Goal: Task Accomplishment & Management: Use online tool/utility

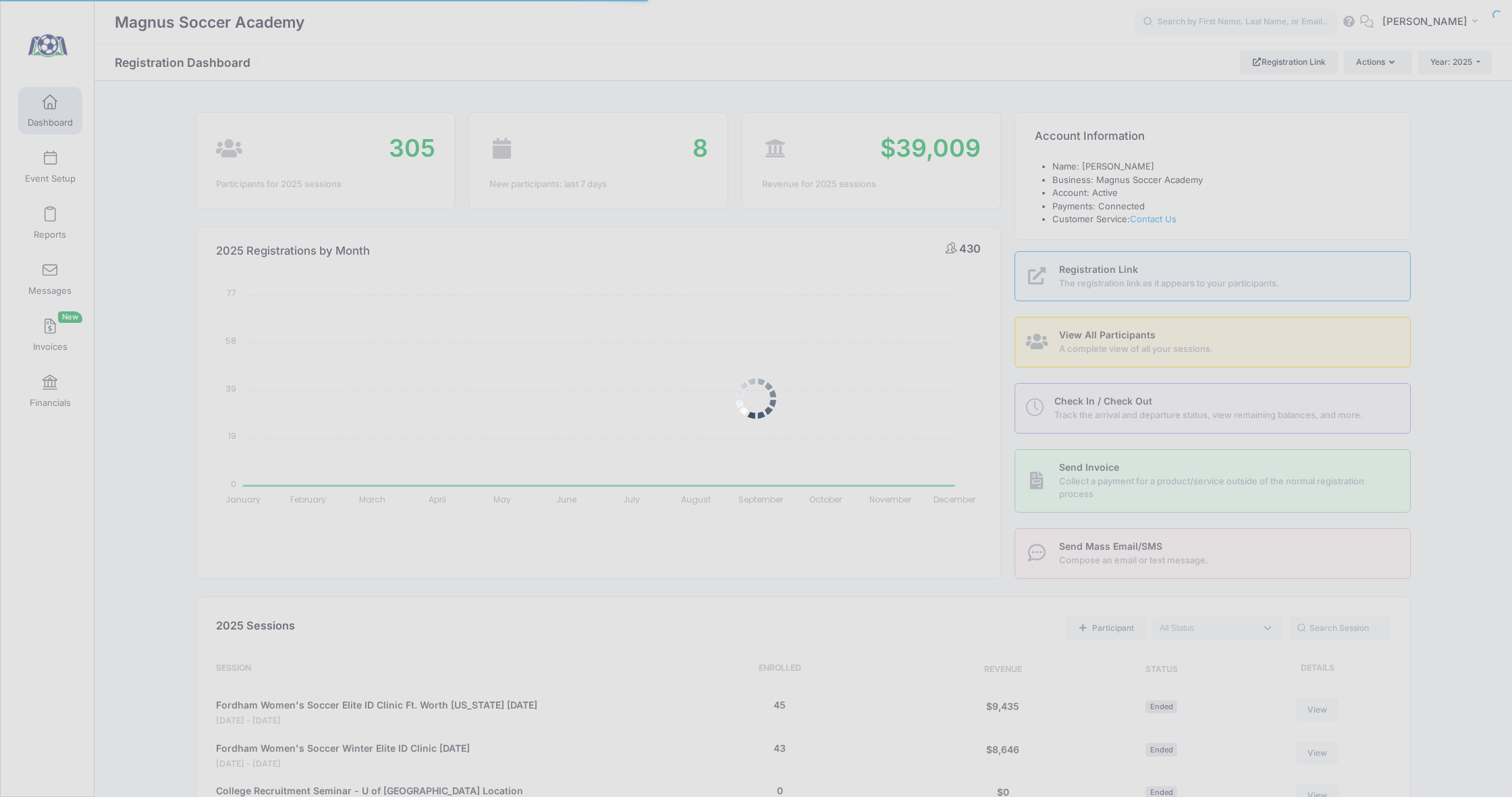
select select
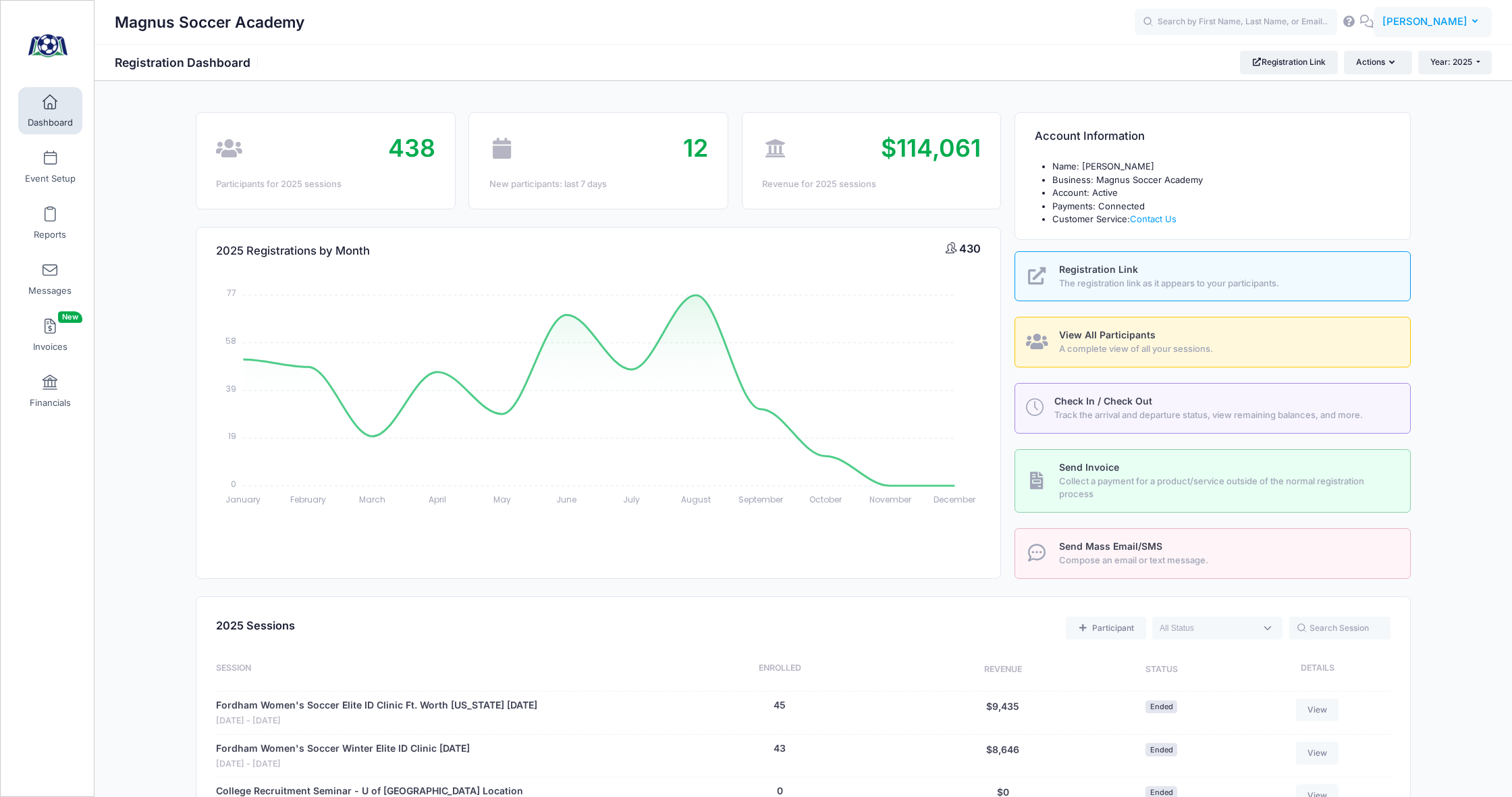
click at [1441, 25] on span "[PERSON_NAME]" at bounding box center [1425, 21] width 85 height 15
click at [1359, 223] on link "Logout" at bounding box center [1399, 224] width 164 height 26
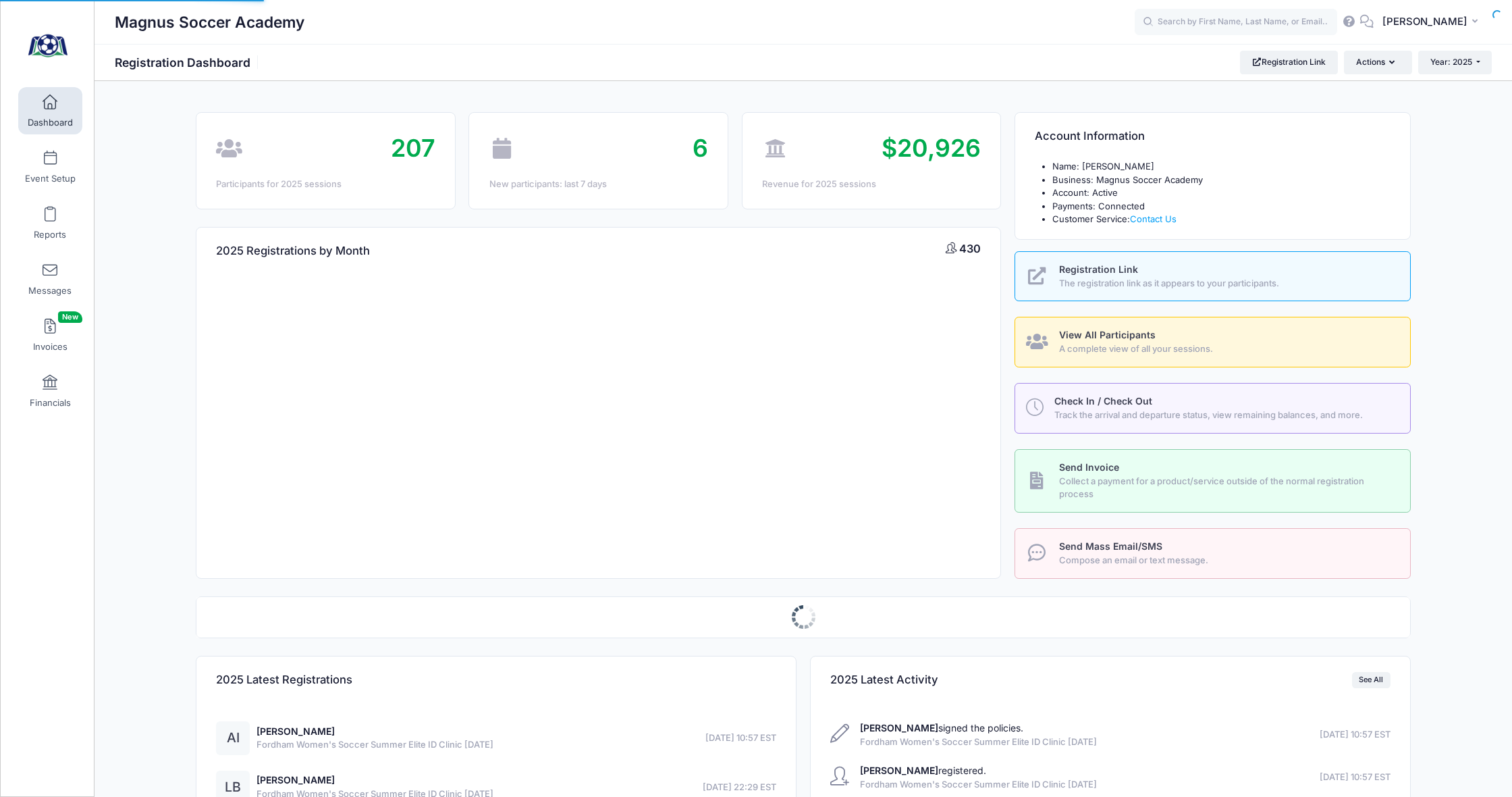
select select
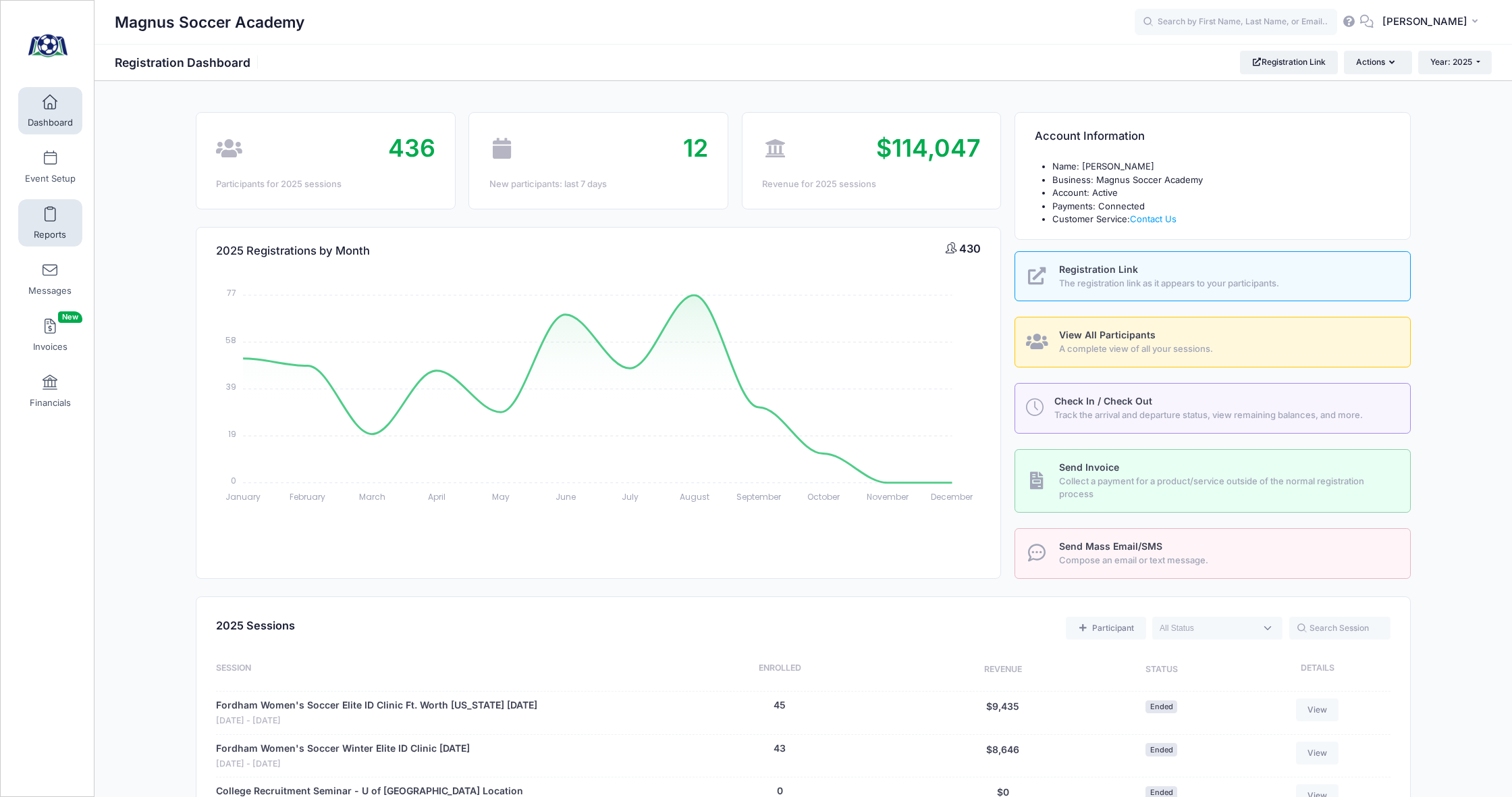
click at [44, 219] on link "Reports" at bounding box center [50, 223] width 64 height 47
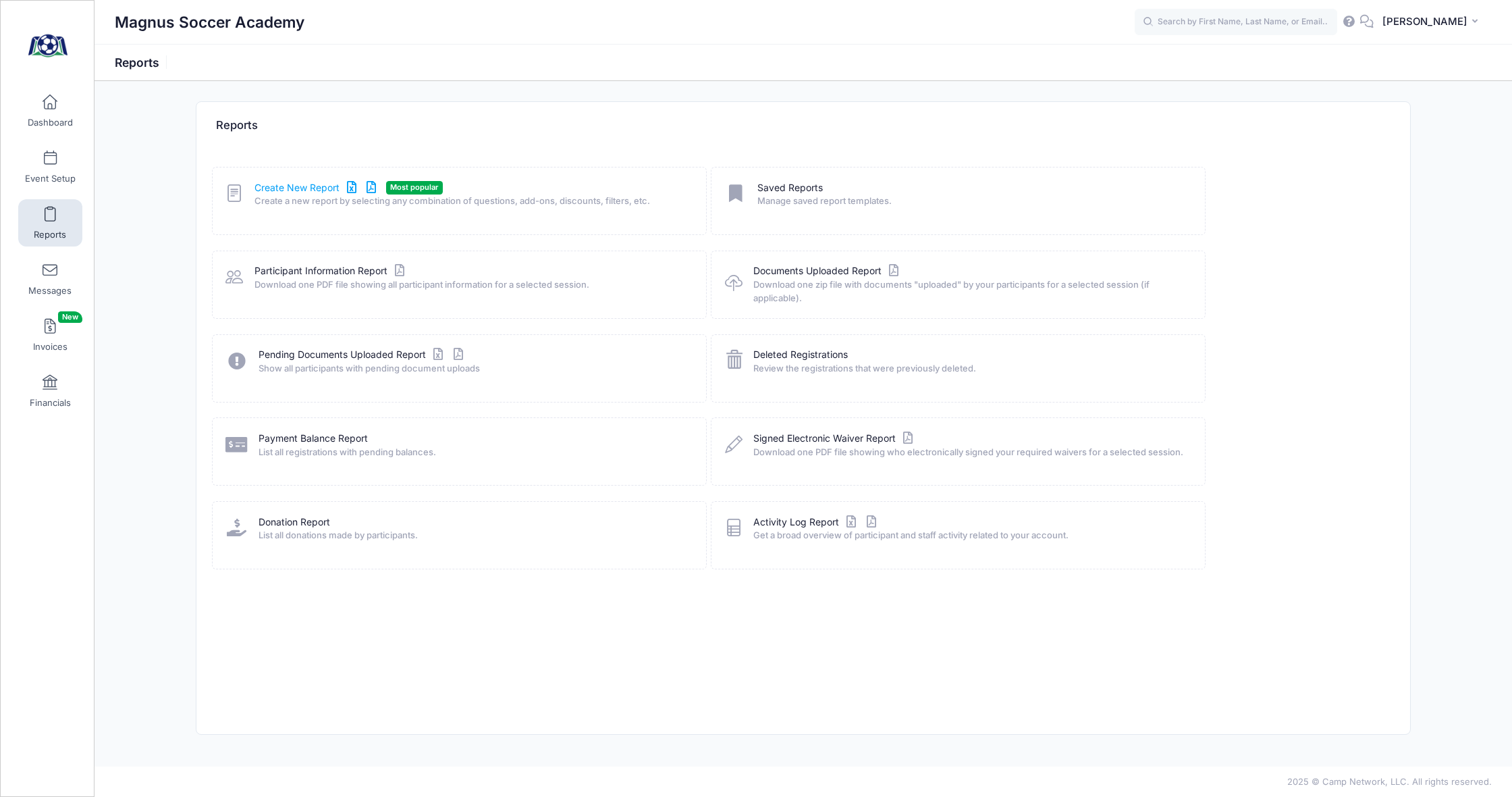
click at [284, 188] on link "Create New Report" at bounding box center [317, 187] width 126 height 14
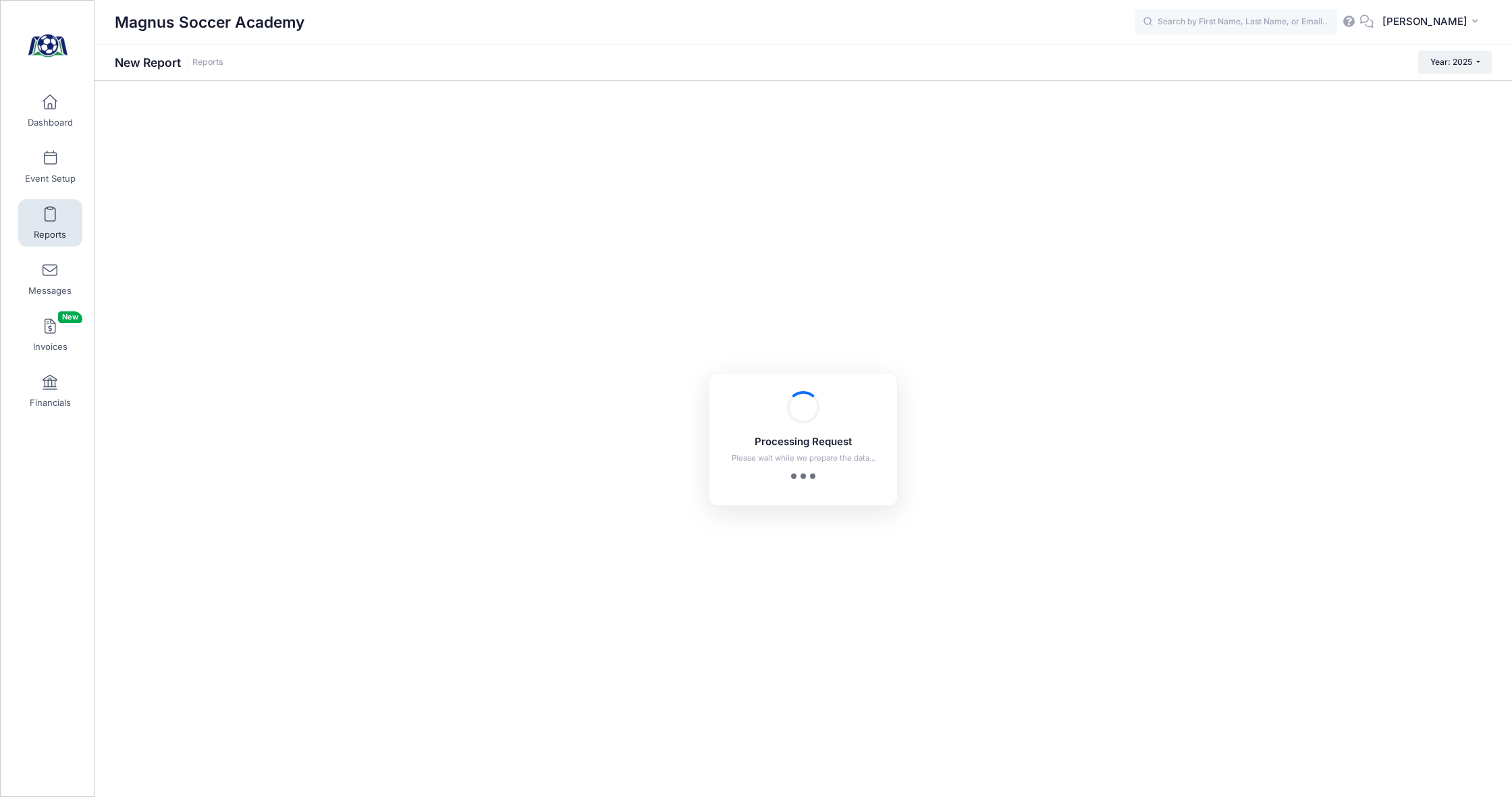
checkbox input "true"
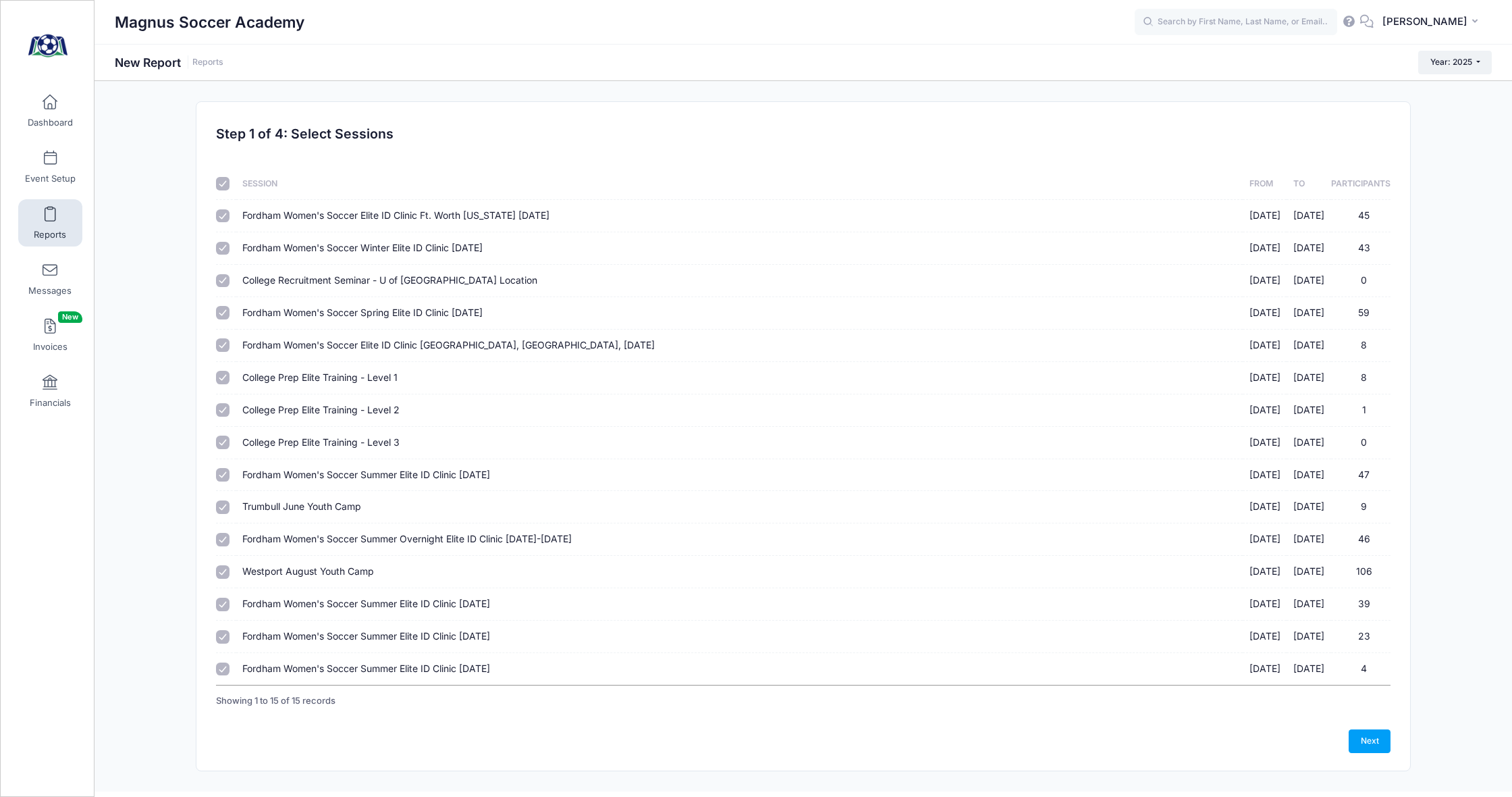
drag, startPoint x: 224, startPoint y: 183, endPoint x: 229, endPoint y: 274, distance: 91.1
click at [224, 183] on input "checkbox" at bounding box center [223, 184] width 13 height 13
checkbox input "false"
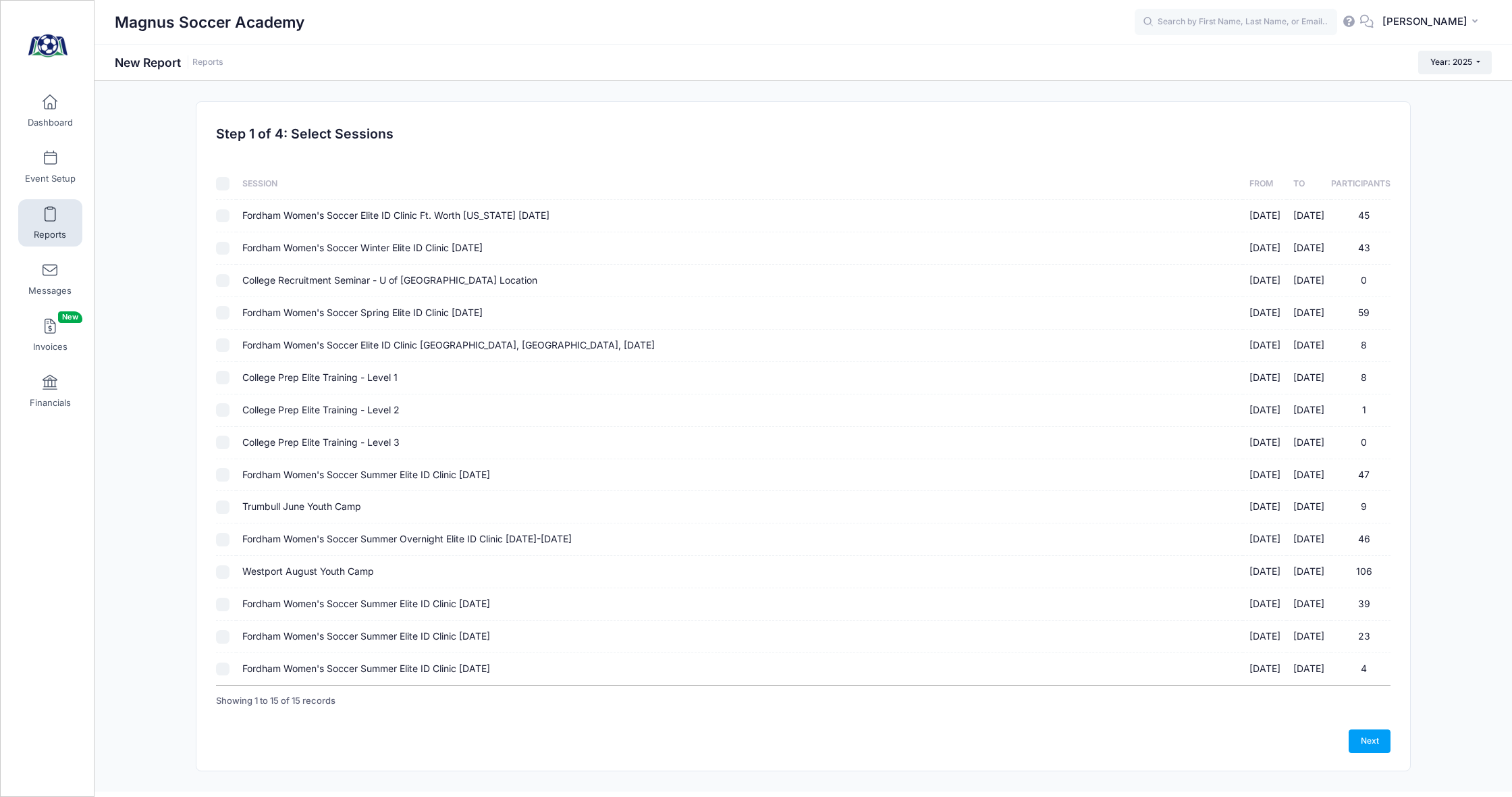
checkbox input "false"
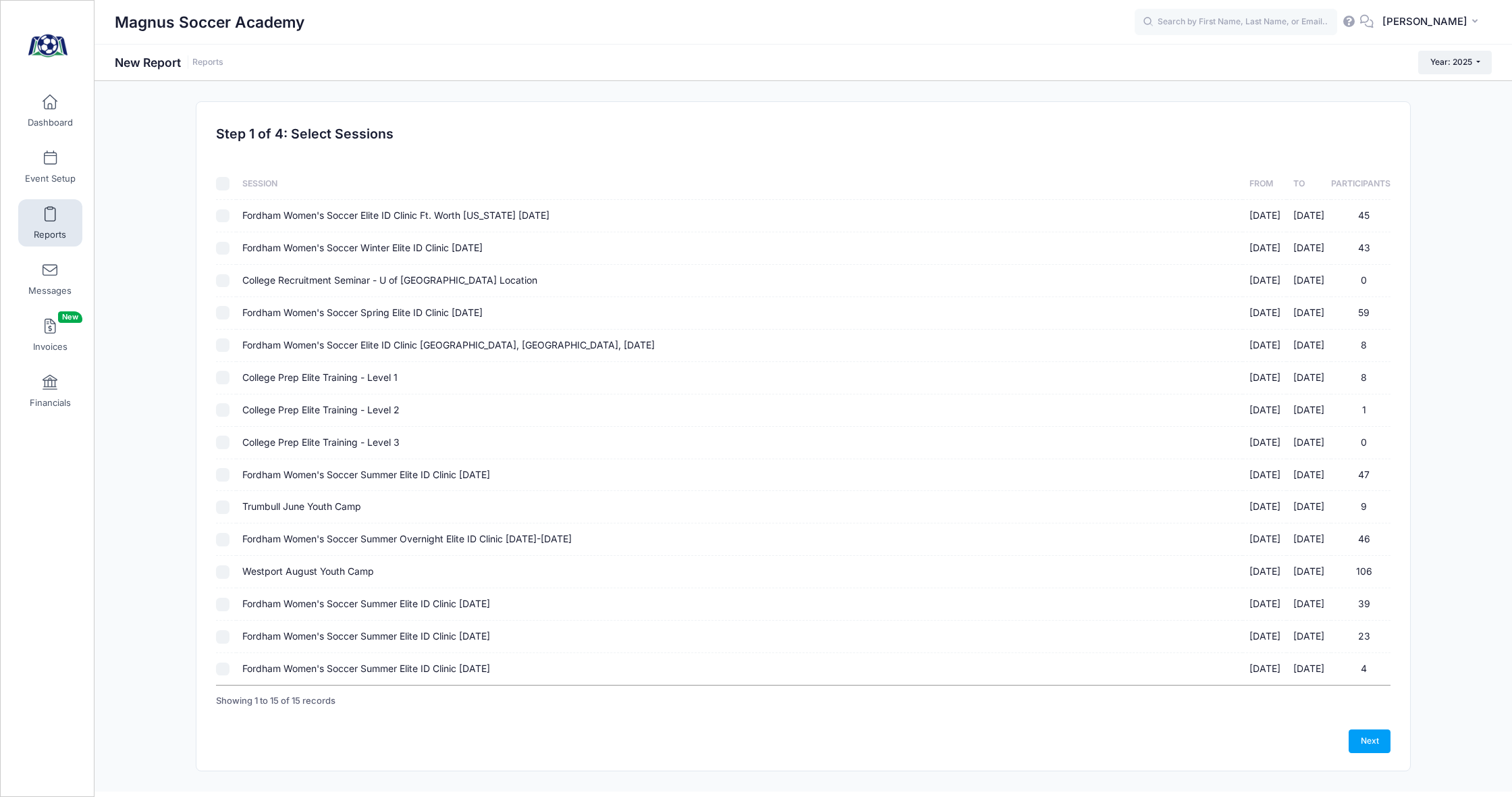
checkbox input "false"
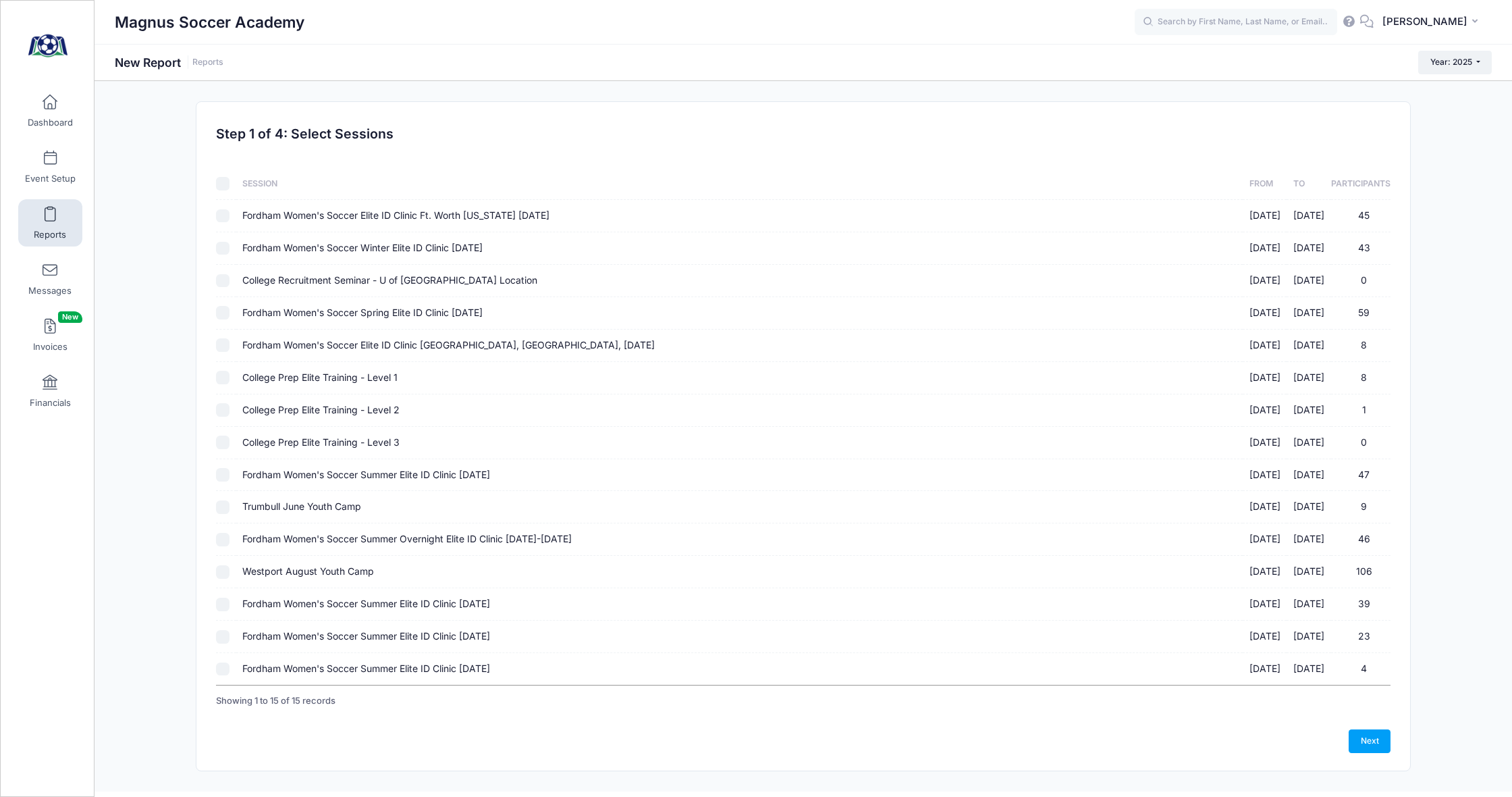
checkbox input "false"
click at [228, 633] on div at bounding box center [223, 637] width 13 height 13
click at [224, 630] on input "Fordham Women's Soccer Summer Elite ID Clinic October 19th, 2025 10/19/2025 - 1…" at bounding box center [223, 637] width 13 height 13
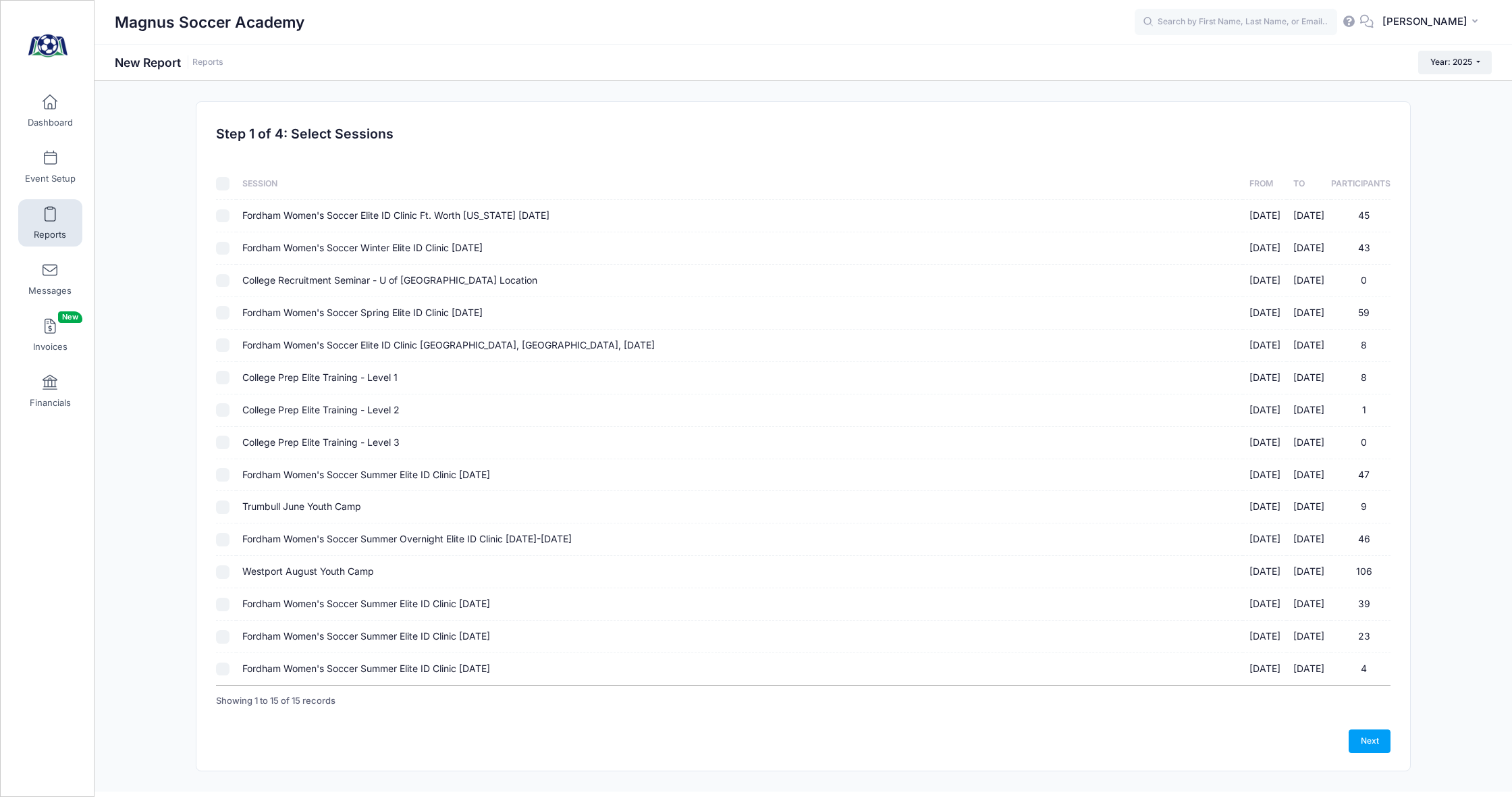
checkbox input "true"
click at [1364, 732] on link "Next" at bounding box center [1369, 740] width 42 height 23
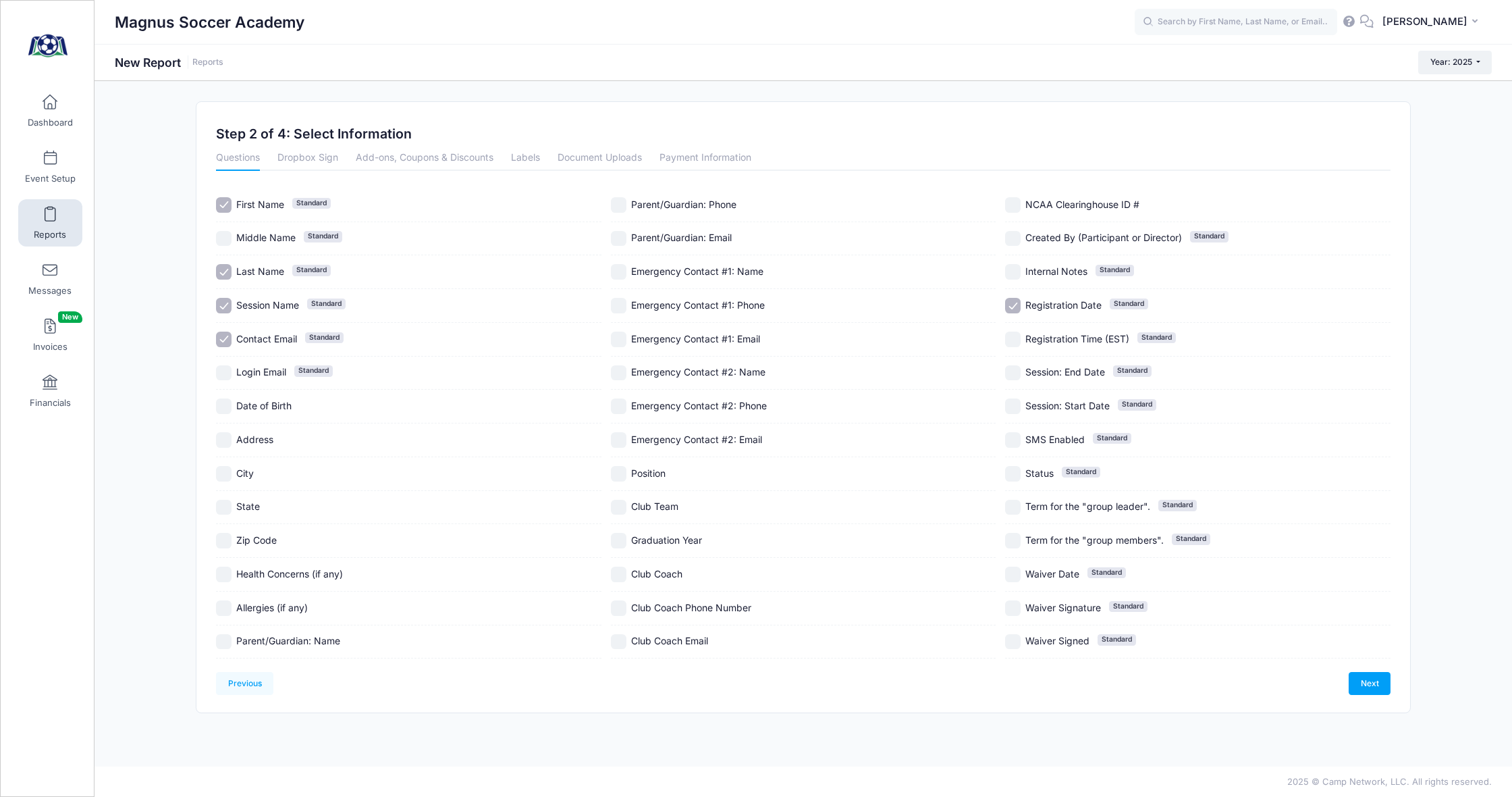
click at [227, 338] on input "Contact Email Standard" at bounding box center [223, 339] width 15 height 15
checkbox input "false"
click at [227, 445] on input "Address" at bounding box center [223, 440] width 15 height 15
checkbox input "true"
drag, startPoint x: 226, startPoint y: 468, endPoint x: 228, endPoint y: 456, distance: 12.2
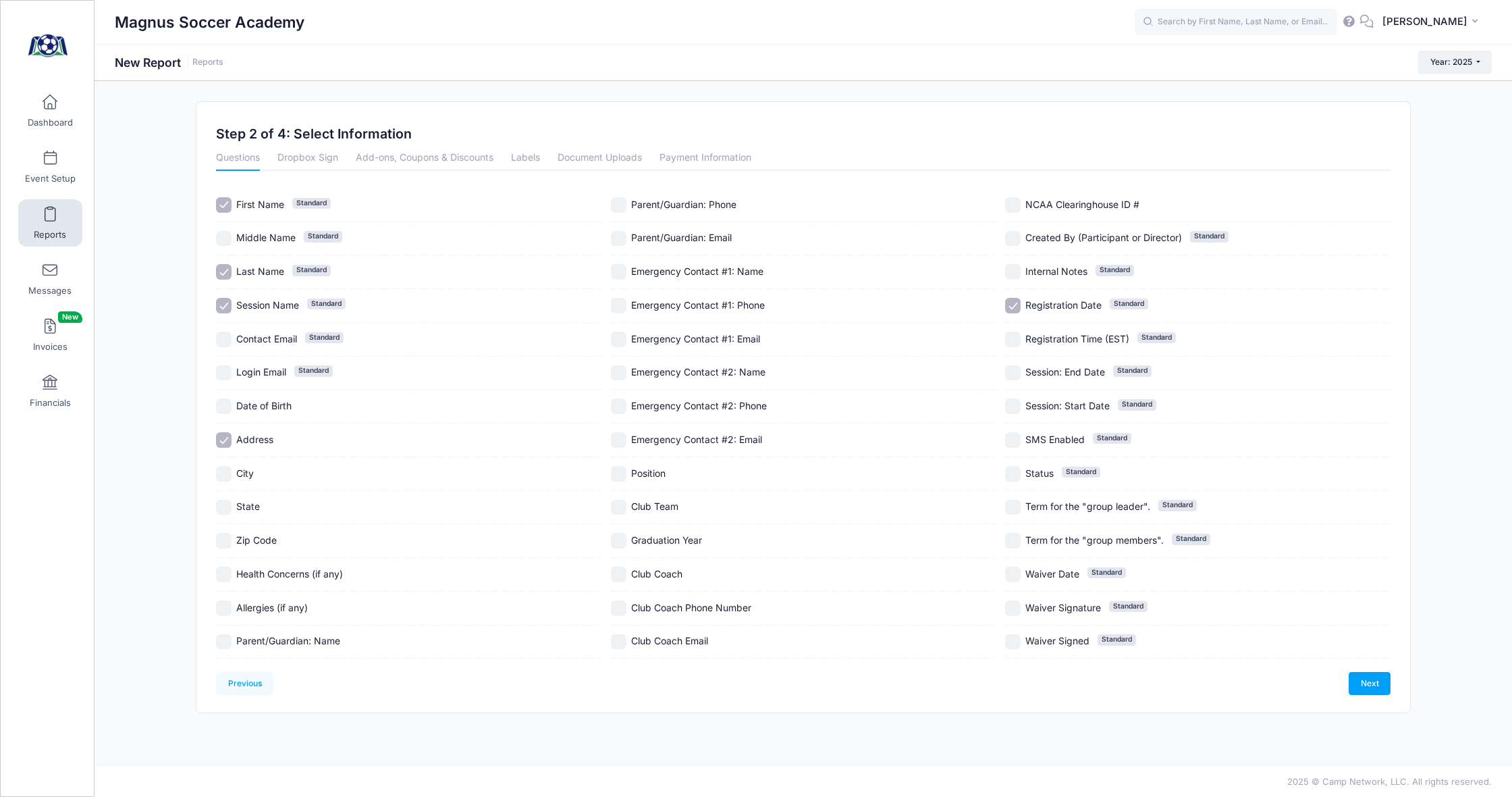
click at [227, 464] on div "City" at bounding box center [409, 474] width 385 height 34
checkbox input "true"
drag, startPoint x: 228, startPoint y: 435, endPoint x: 229, endPoint y: 457, distance: 22.0
click at [228, 437] on input "Address" at bounding box center [223, 440] width 15 height 15
checkbox input "false"
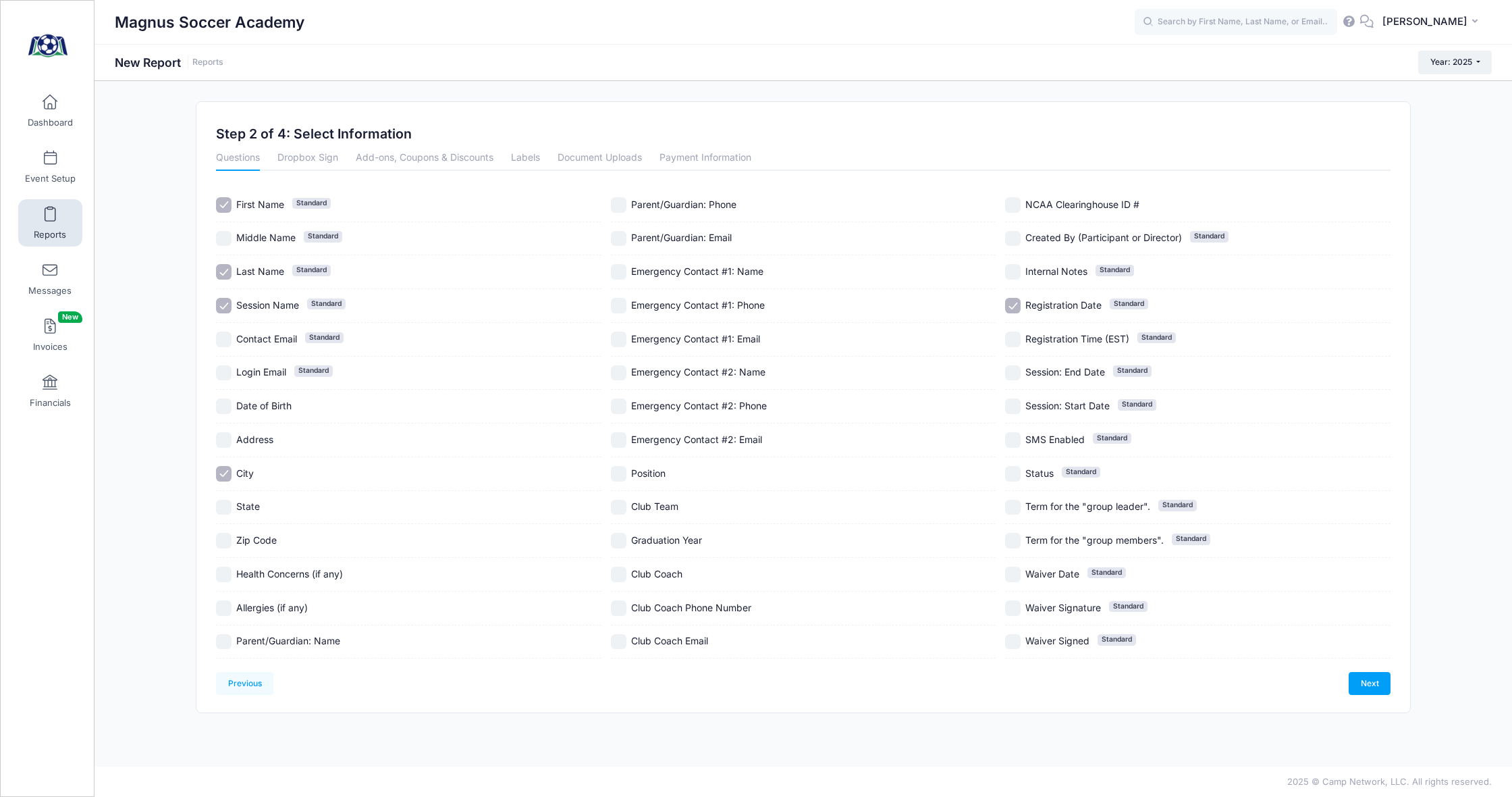
click at [227, 508] on input "State" at bounding box center [223, 507] width 15 height 15
checkbox input "true"
click at [617, 235] on input "Parent/Guardian: Email" at bounding box center [618, 238] width 15 height 15
checkbox input "true"
drag, startPoint x: 619, startPoint y: 470, endPoint x: 617, endPoint y: 498, distance: 28.1
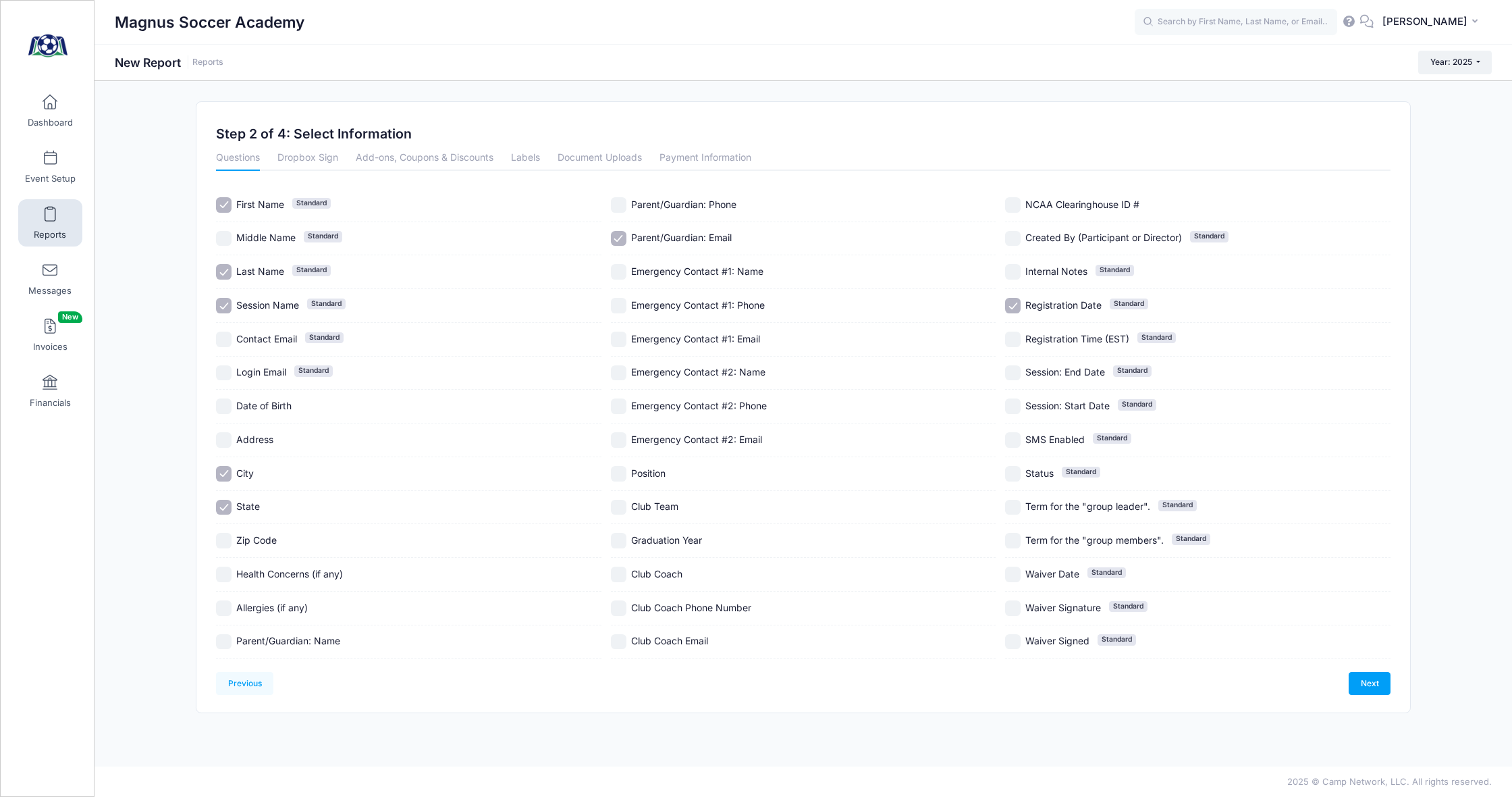
click at [619, 471] on input "Position" at bounding box center [618, 473] width 15 height 15
checkbox input "true"
click at [617, 507] on input "Club Team" at bounding box center [618, 507] width 15 height 15
checkbox input "true"
click at [618, 537] on input "Graduation Year" at bounding box center [618, 540] width 15 height 15
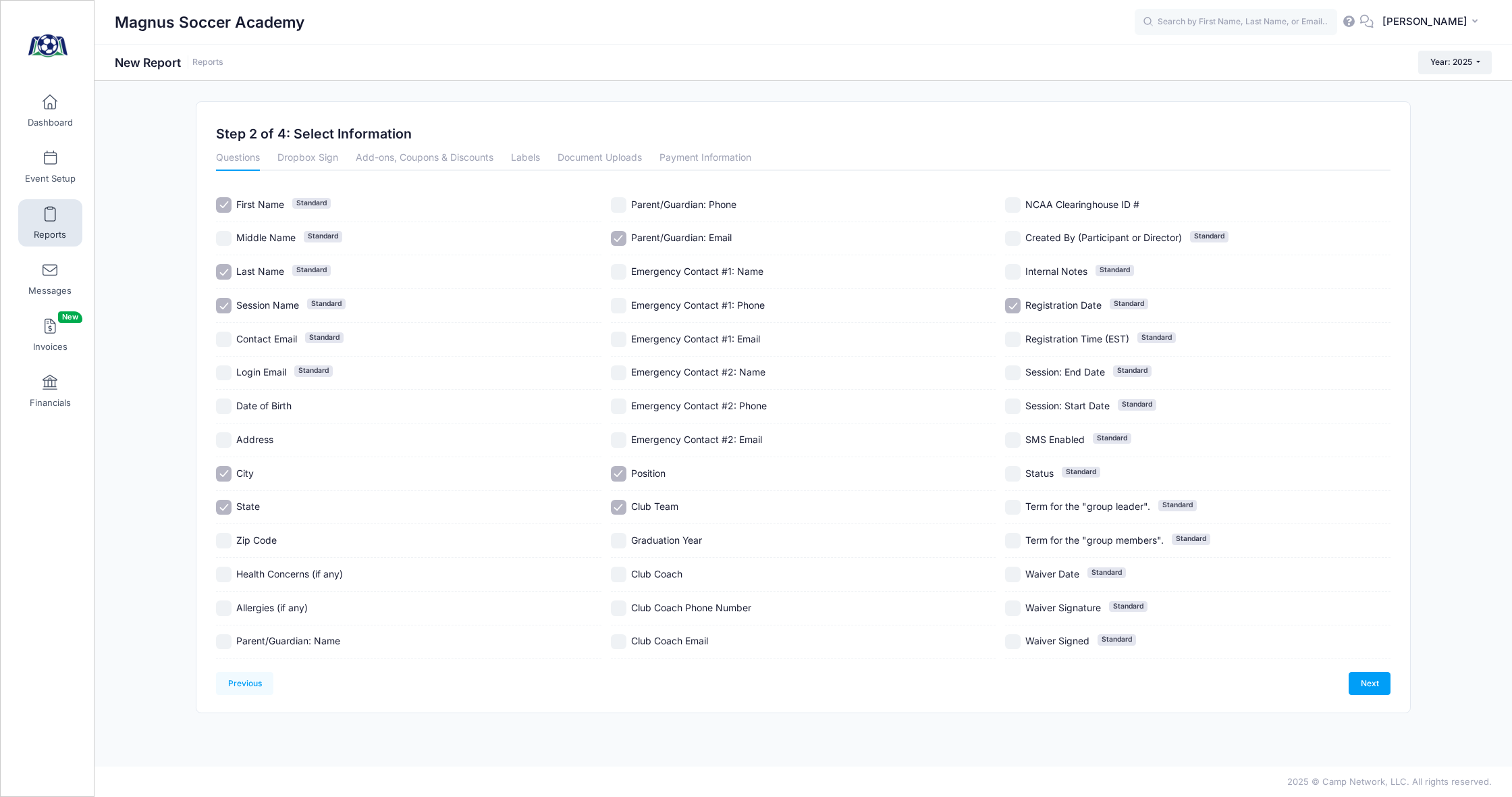
checkbox input "true"
click at [1015, 310] on input "Registration Date Standard" at bounding box center [1012, 305] width 15 height 15
checkbox input "false"
click at [1377, 693] on link "Next" at bounding box center [1369, 683] width 42 height 23
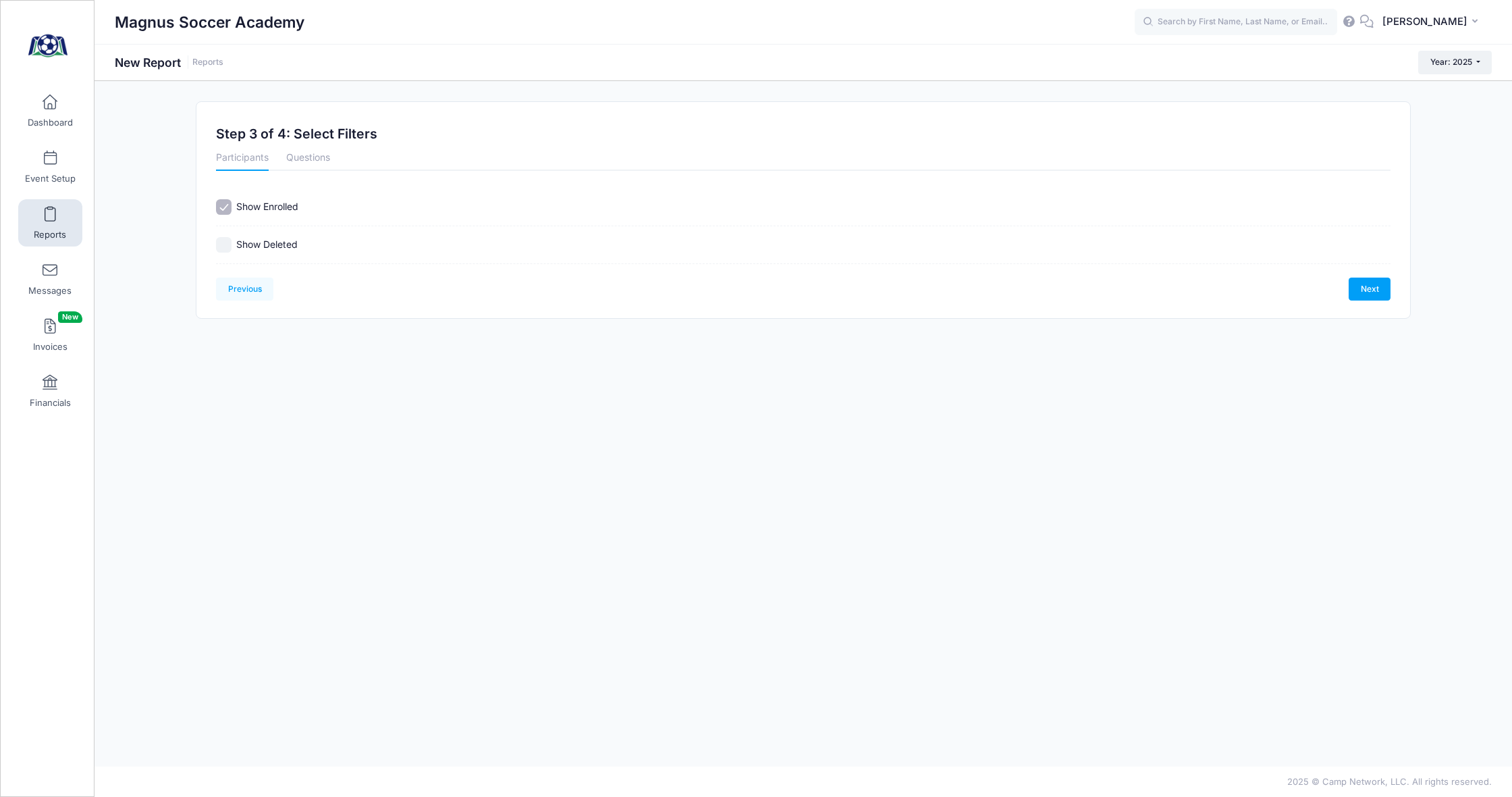
click at [1340, 288] on div "Next" at bounding box center [1097, 288] width 587 height 23
click at [1357, 288] on link "Next" at bounding box center [1369, 288] width 42 height 23
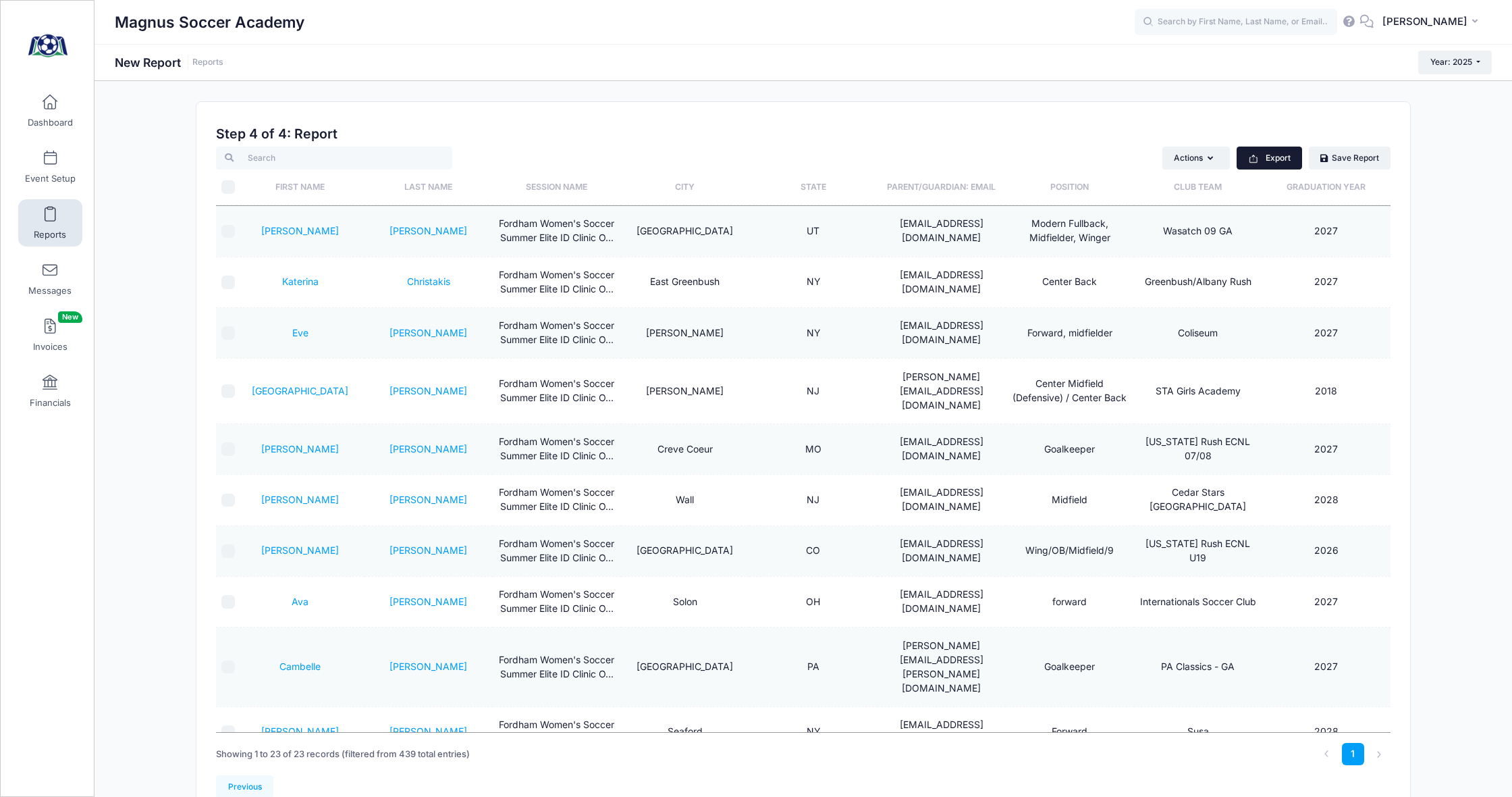
click at [1291, 157] on button "Export" at bounding box center [1269, 157] width 65 height 23
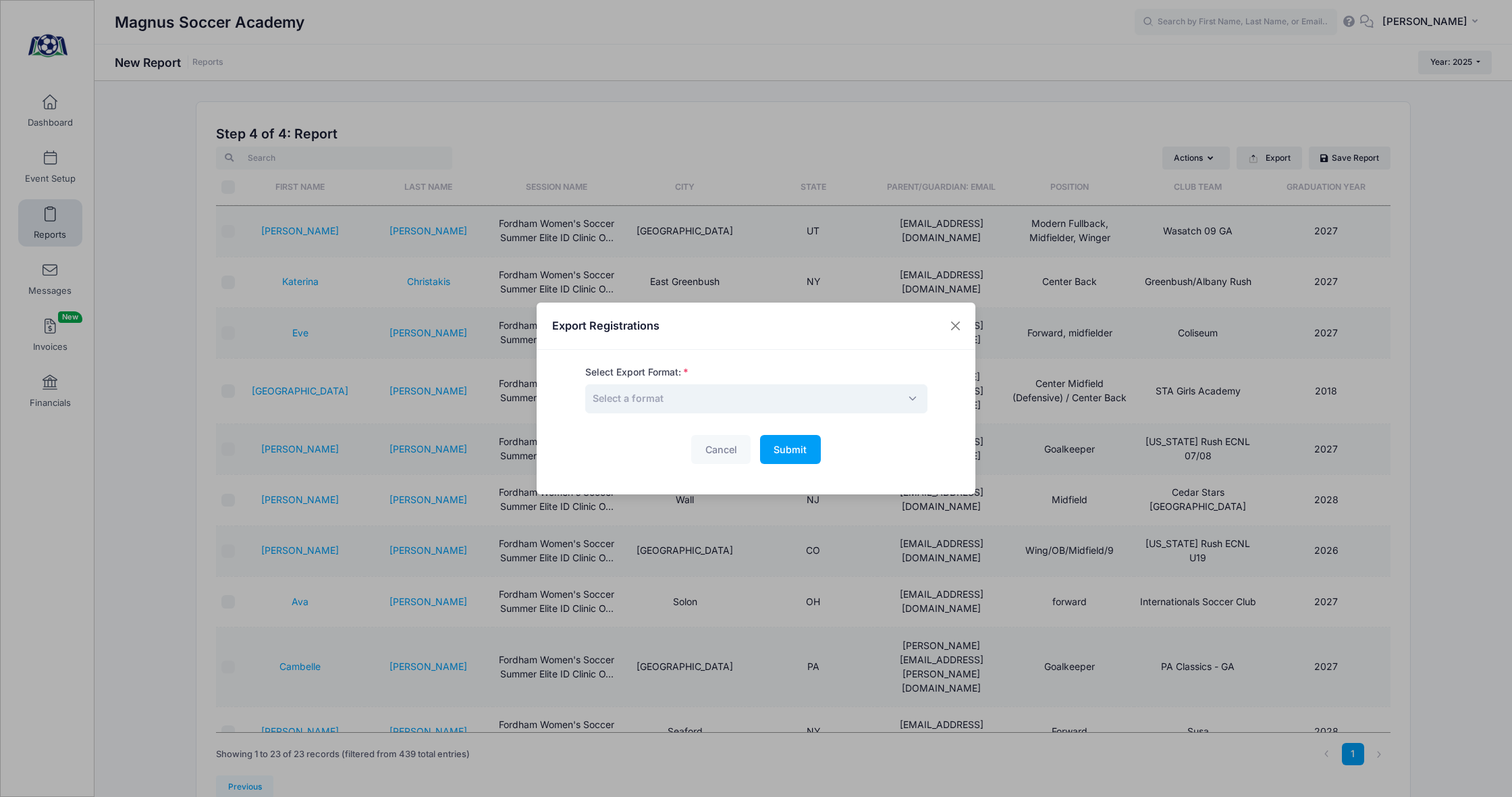
click at [684, 397] on span "Select a format" at bounding box center [756, 398] width 343 height 29
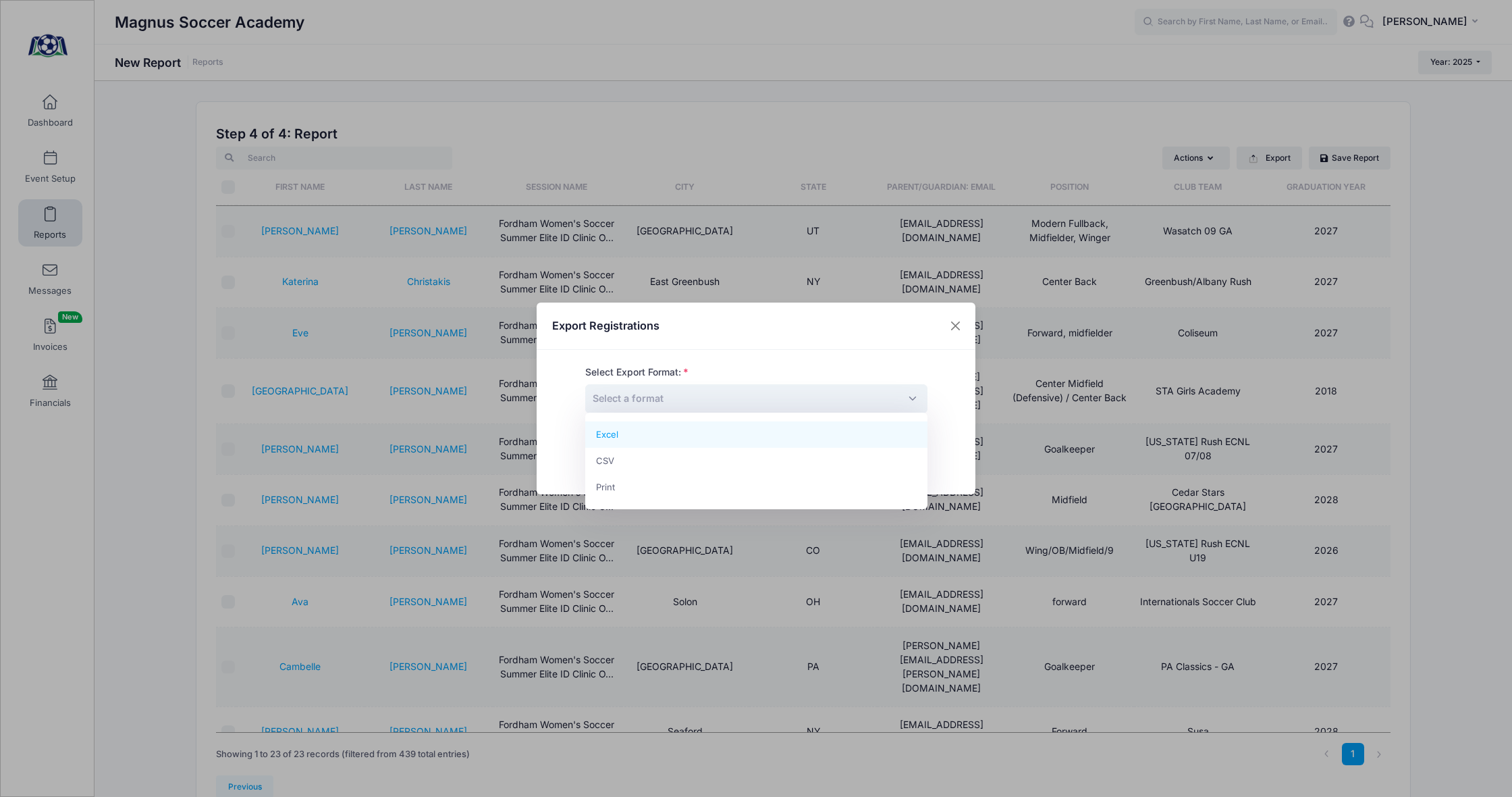
select select "excel"
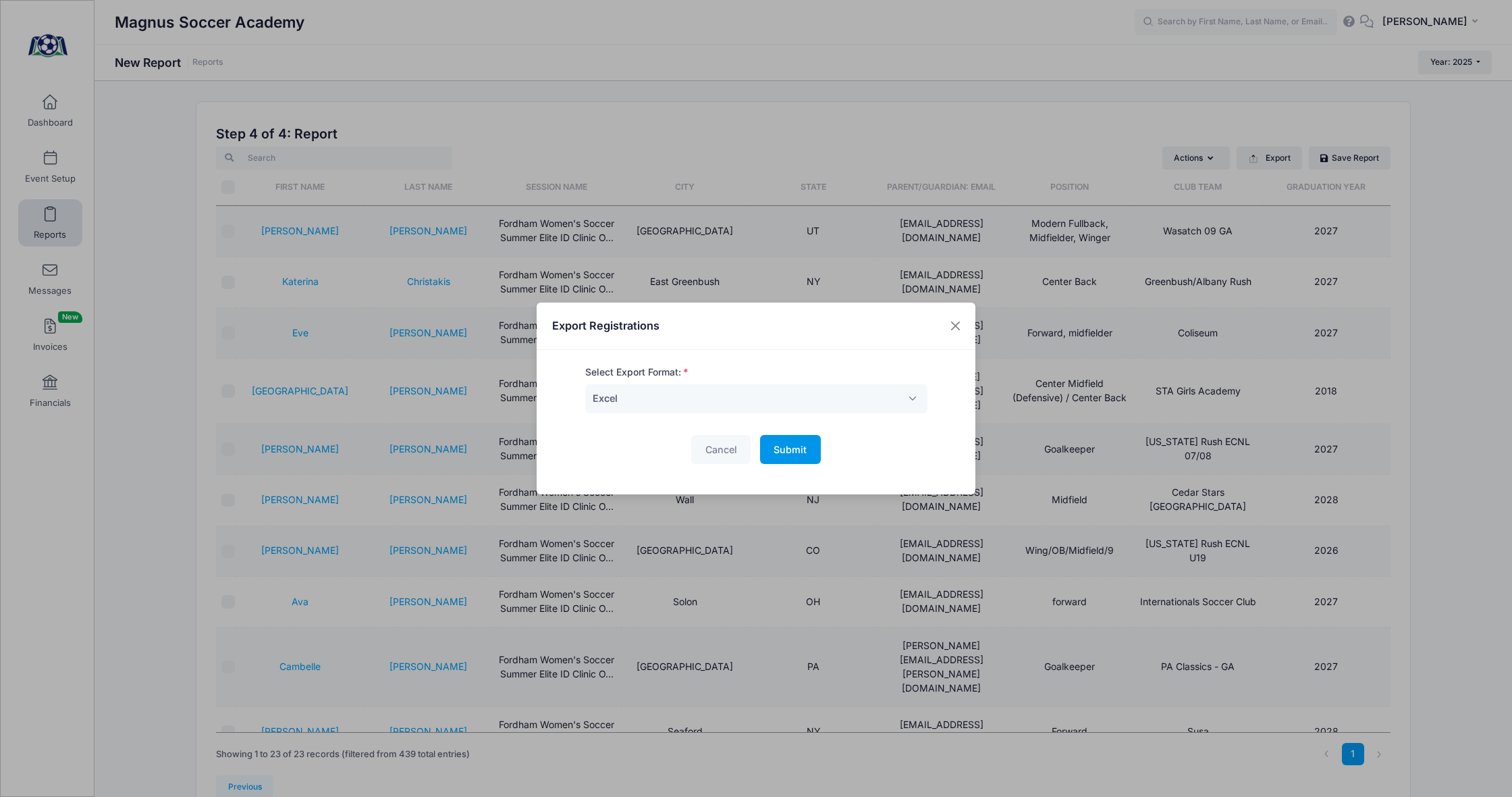
click at [790, 451] on span "Submit" at bounding box center [789, 449] width 33 height 12
